Goal: Transaction & Acquisition: Purchase product/service

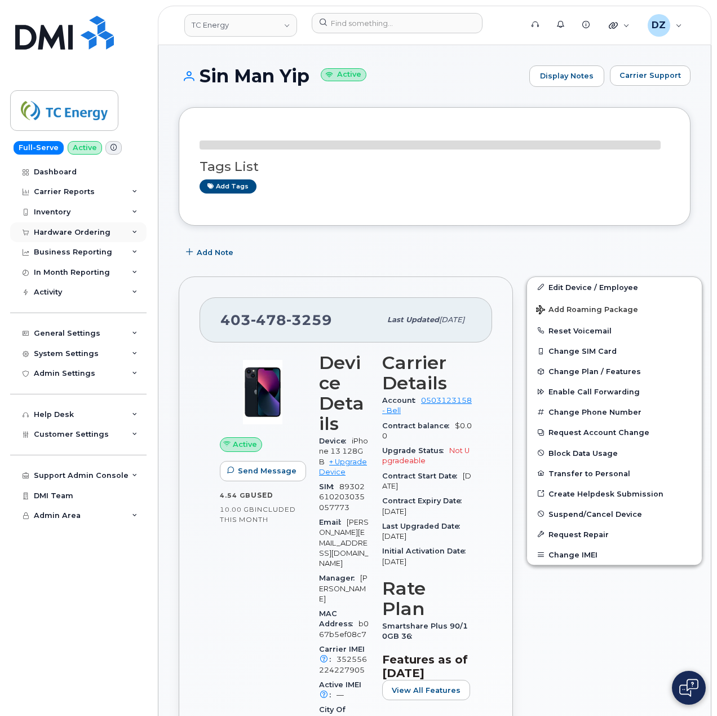
click at [111, 228] on div "Hardware Ordering" at bounding box center [78, 232] width 136 height 20
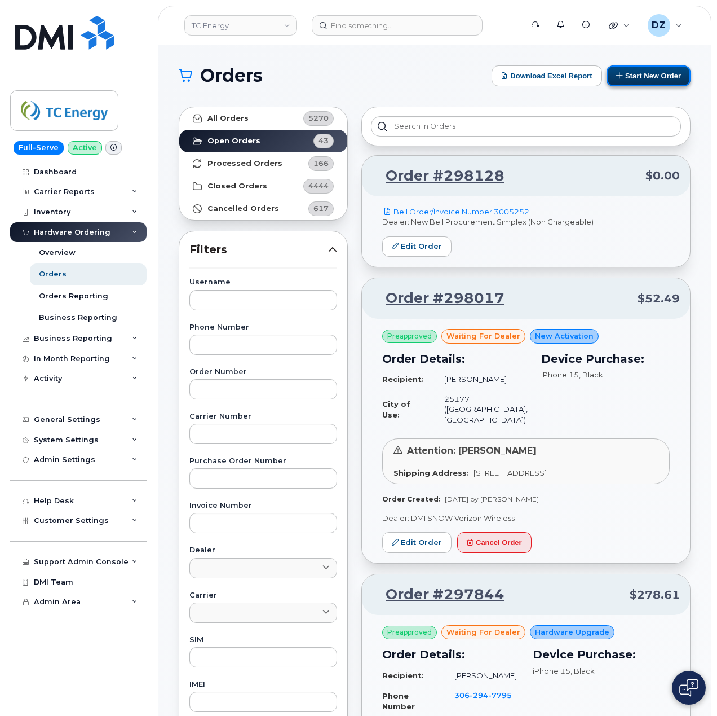
click at [652, 76] on button "Start New Order" at bounding box center [649, 75] width 84 height 21
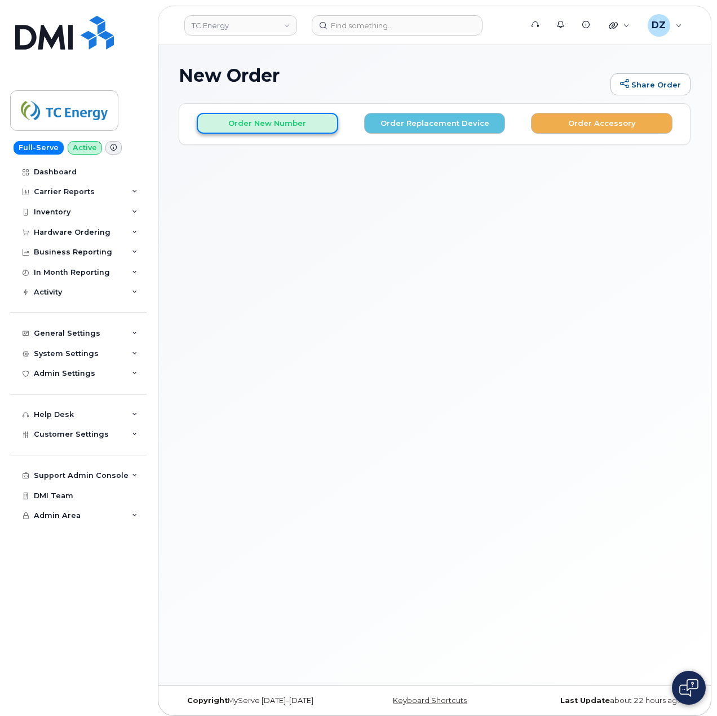
click at [297, 122] on button "Order New Number" at bounding box center [268, 123] width 142 height 21
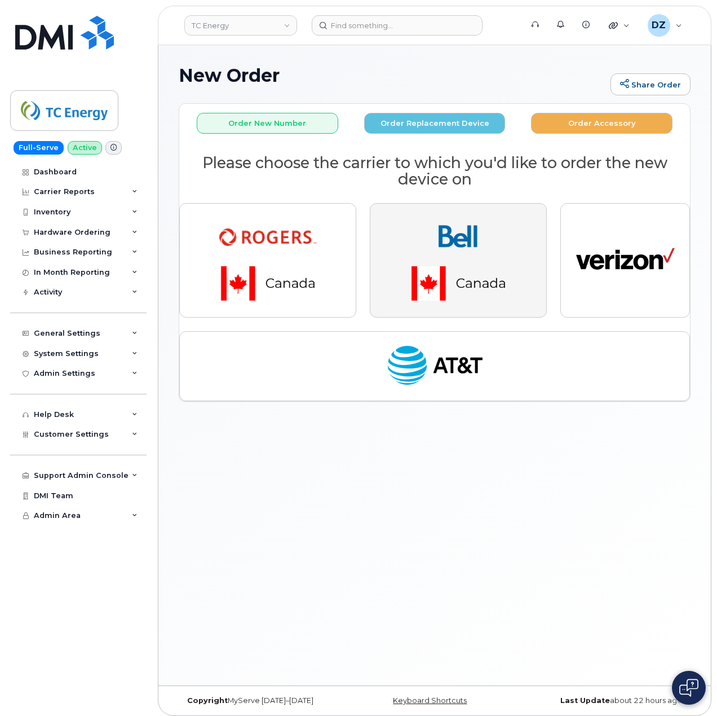
click at [440, 254] on img "button" at bounding box center [458, 260] width 158 height 95
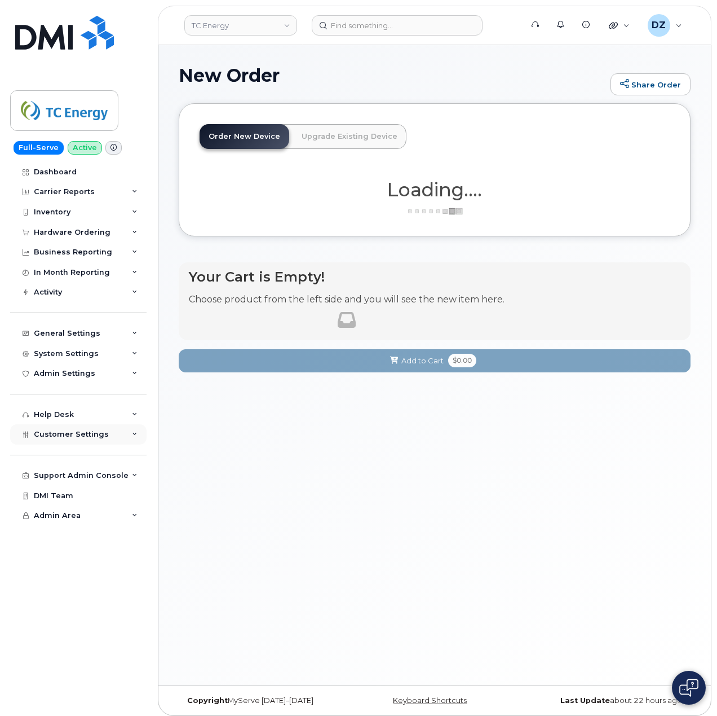
click at [113, 434] on div "Customer Settings" at bounding box center [78, 434] width 136 height 20
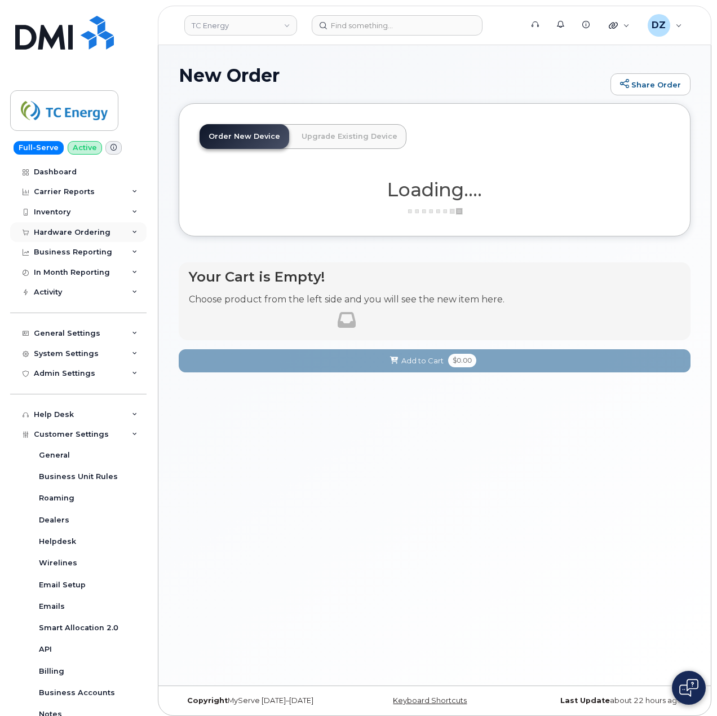
click at [105, 229] on div "Hardware Ordering" at bounding box center [72, 232] width 77 height 9
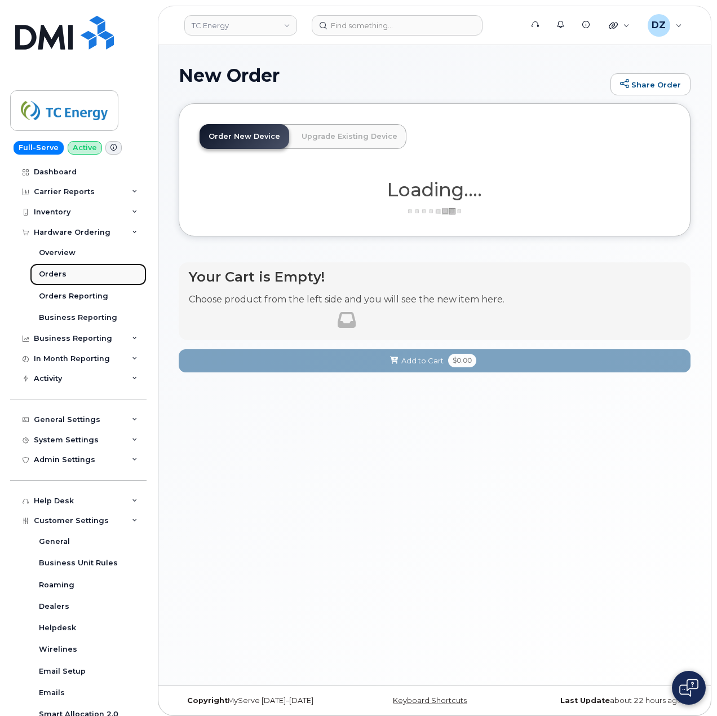
click at [86, 273] on link "Orders" at bounding box center [88, 273] width 117 height 21
